Goal: Understand process/instructions

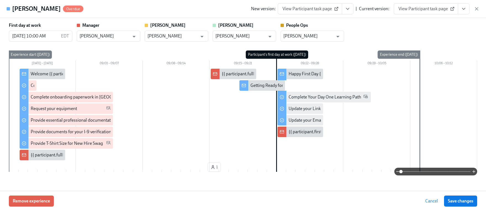
scroll to position [0, 2683]
